Goal: Find specific page/section: Find specific page/section

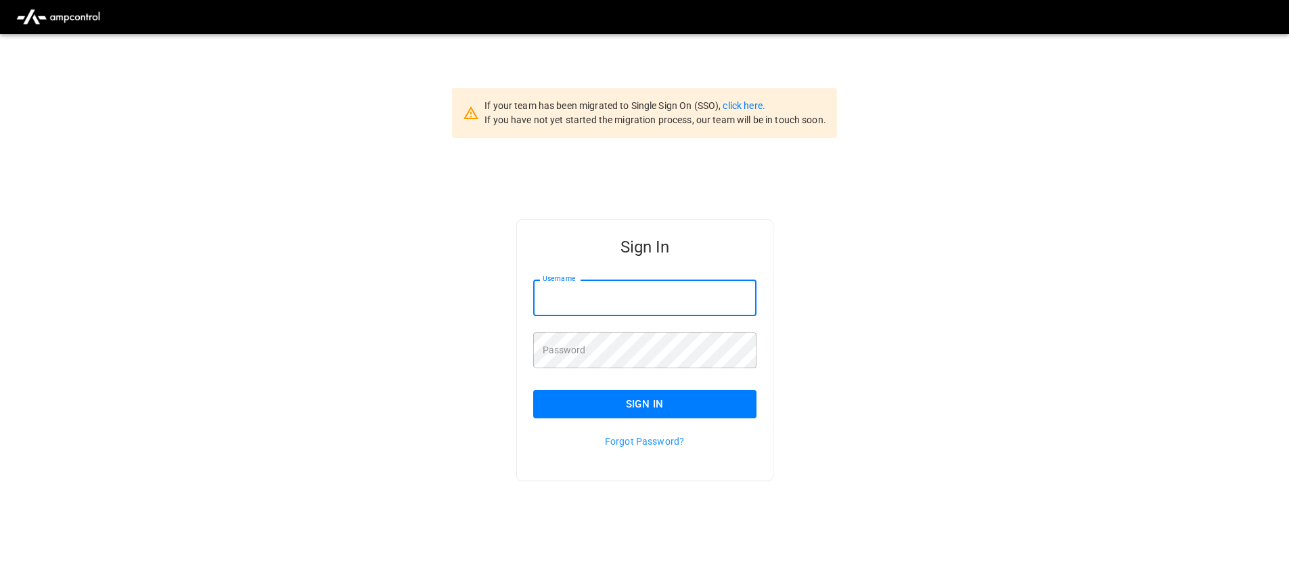
click at [620, 293] on input "Username" at bounding box center [644, 297] width 223 height 36
type input "**********"
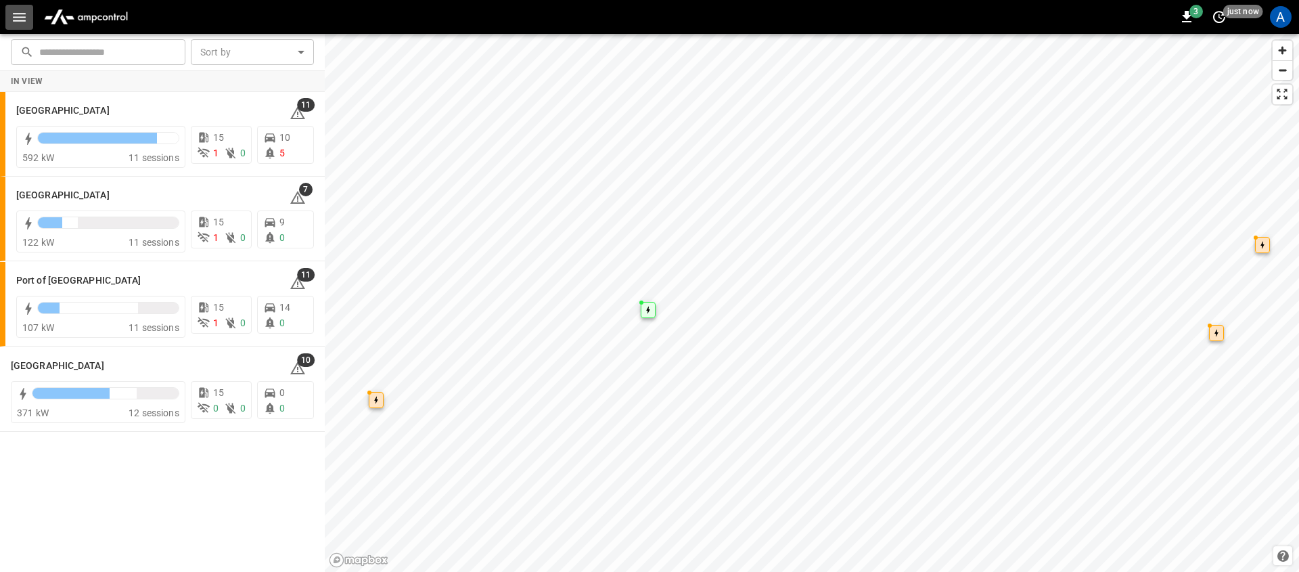
click at [26, 16] on icon "button" at bounding box center [19, 17] width 17 height 17
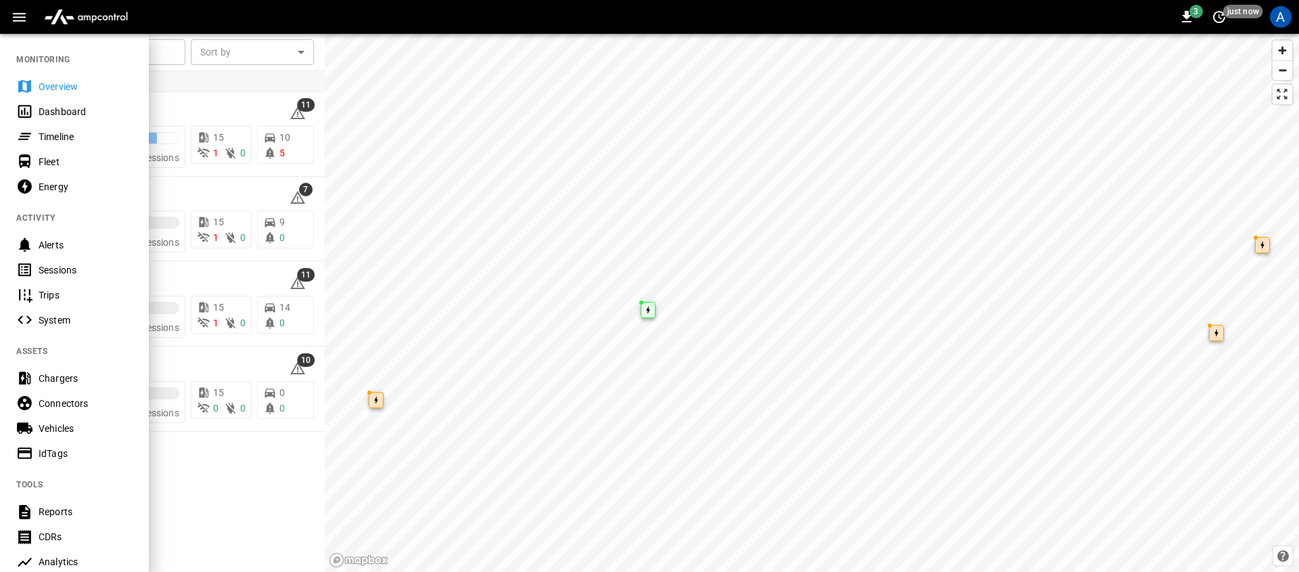
click at [90, 270] on div "Sessions" at bounding box center [86, 270] width 94 height 14
